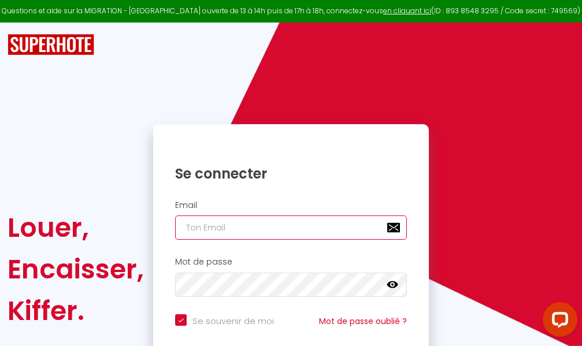
click at [292, 231] on input "email" at bounding box center [291, 228] width 232 height 24
type input "m"
checkbox input "true"
type input "ma"
checkbox input "true"
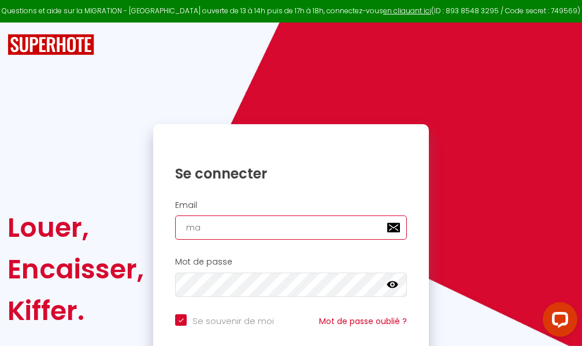
type input "mar"
checkbox input "true"
type input "marc"
checkbox input "true"
type input "marcd"
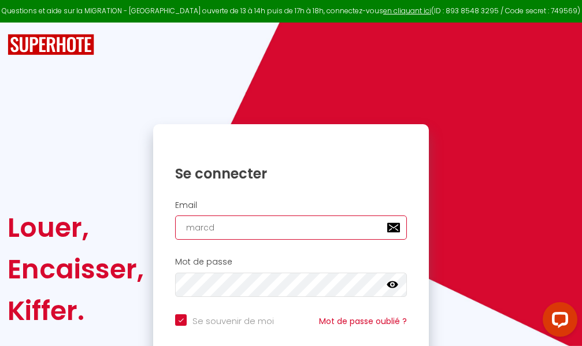
checkbox input "true"
type input "marcdp"
checkbox input "true"
type input "marcdpo"
checkbox input "true"
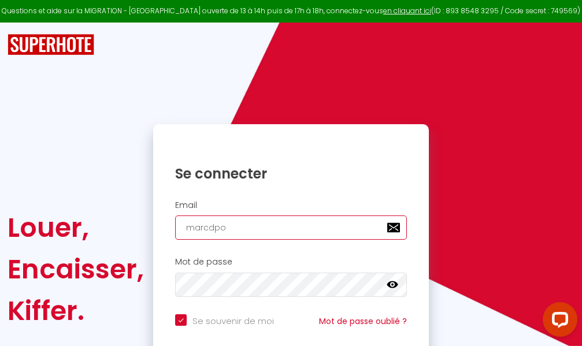
type input "marcdpoz"
checkbox input "true"
type input "marcdpoz."
checkbox input "true"
type input "marcdpoz.l"
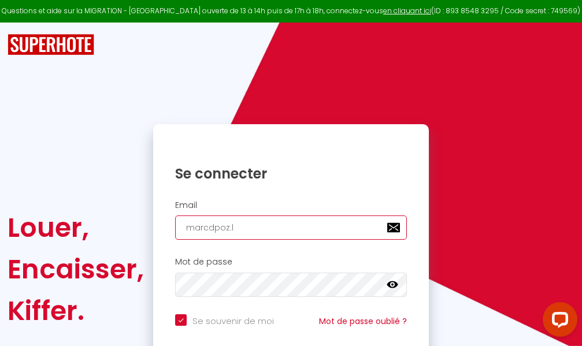
checkbox input "true"
type input "marcdpoz.lo"
checkbox input "true"
type input "marcdpoz.loc"
checkbox input "true"
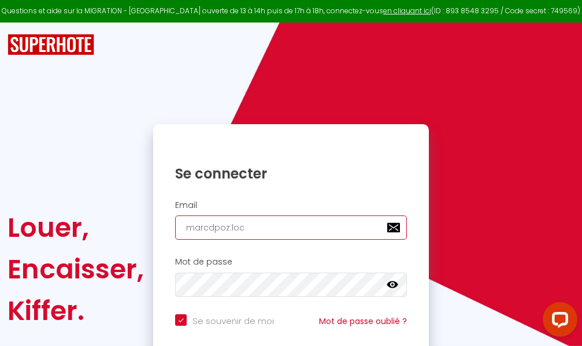
type input "marcdpoz.loca"
checkbox input "true"
type input "marcdpoz.locat"
checkbox input "true"
type input "marcdpoz.locati"
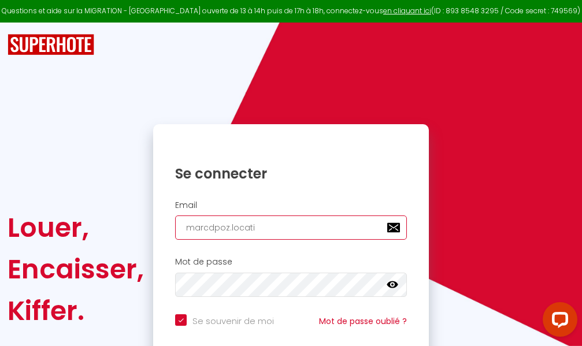
checkbox input "true"
type input "marcdpoz.locatio"
checkbox input "true"
type input "marcdpoz.location"
checkbox input "true"
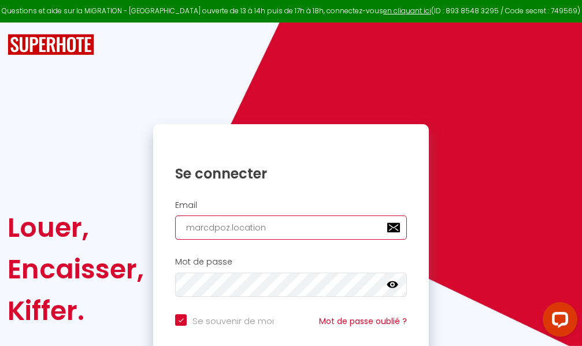
type input "marcdpoz.location@"
checkbox input "true"
type input "marcdpoz.location@g"
checkbox input "true"
type input "marcdpoz.location@gm"
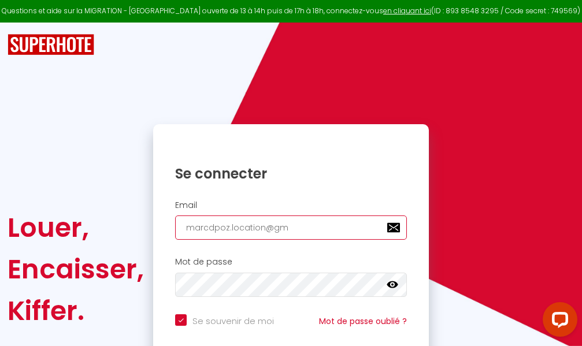
checkbox input "true"
type input "marcdpoz.location@gma"
checkbox input "true"
type input "marcdpoz.location@gmai"
checkbox input "true"
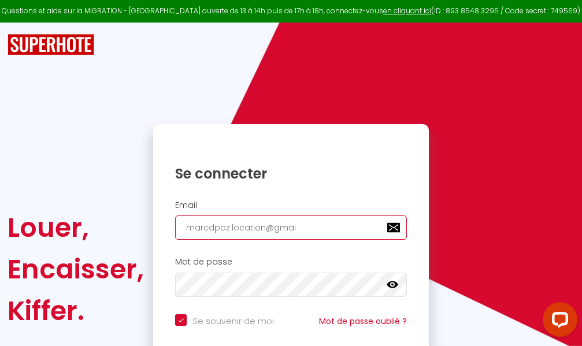
type input "[EMAIL_ADDRESS]"
checkbox input "true"
type input "[EMAIL_ADDRESS]."
checkbox input "true"
type input "marcdpoz.location@gmail.c"
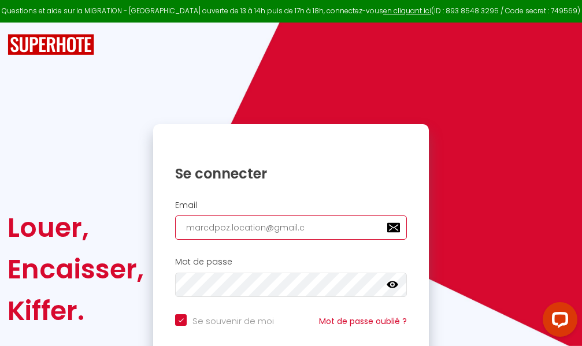
checkbox input "true"
type input "[EMAIL_ADDRESS][DOMAIN_NAME]"
checkbox input "true"
type input "[EMAIL_ADDRESS][DOMAIN_NAME]"
checkbox input "true"
